Goal: Transaction & Acquisition: Download file/media

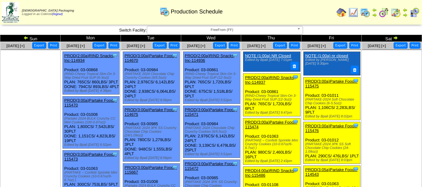
click at [224, 28] on span "FreeFrom (FF)" at bounding box center [222, 29] width 145 height 7
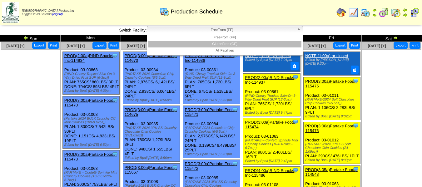
click at [226, 42] on li "GlutenFree (GF)" at bounding box center [224, 44] width 153 height 7
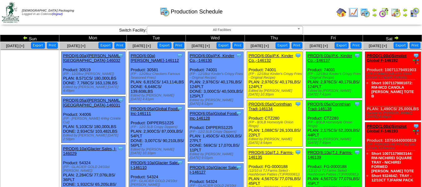
click at [219, 45] on button "Export" at bounding box center [223, 45] width 14 height 7
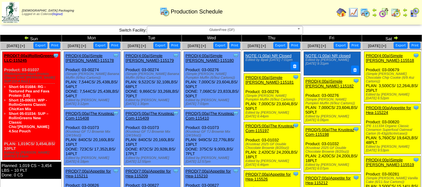
click at [98, 45] on button "Export" at bounding box center [100, 45] width 14 height 7
click at [160, 47] on button "Export" at bounding box center [160, 45] width 14 height 7
click at [219, 45] on button "Export" at bounding box center [220, 45] width 14 height 7
click at [188, 31] on span "GlutenFree (GF)" at bounding box center [222, 29] width 145 height 7
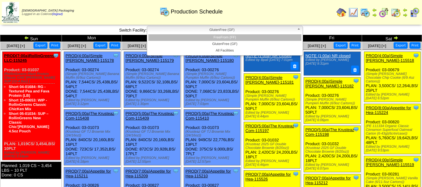
click at [191, 35] on li "FreeFrom (FF)" at bounding box center [224, 37] width 153 height 7
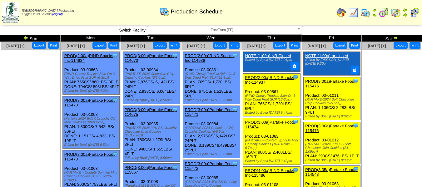
click at [98, 46] on button "Export" at bounding box center [99, 45] width 14 height 7
click at [159, 44] on button "Export" at bounding box center [160, 45] width 14 height 7
click at [218, 45] on button "Export" at bounding box center [220, 45] width 14 height 7
